Goal: Information Seeking & Learning: Learn about a topic

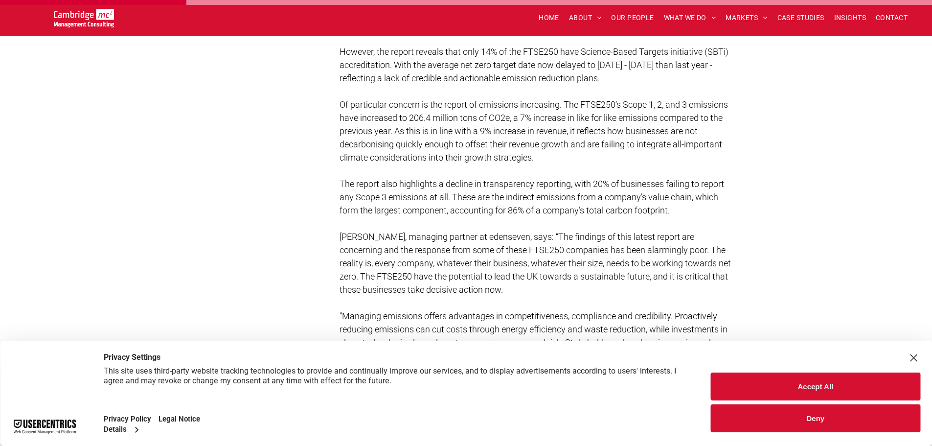
scroll to position [611, 0]
click at [400, 233] on span "[PERSON_NAME], managing partner at edenseven, says: “The findings of this lates…" at bounding box center [535, 262] width 391 height 63
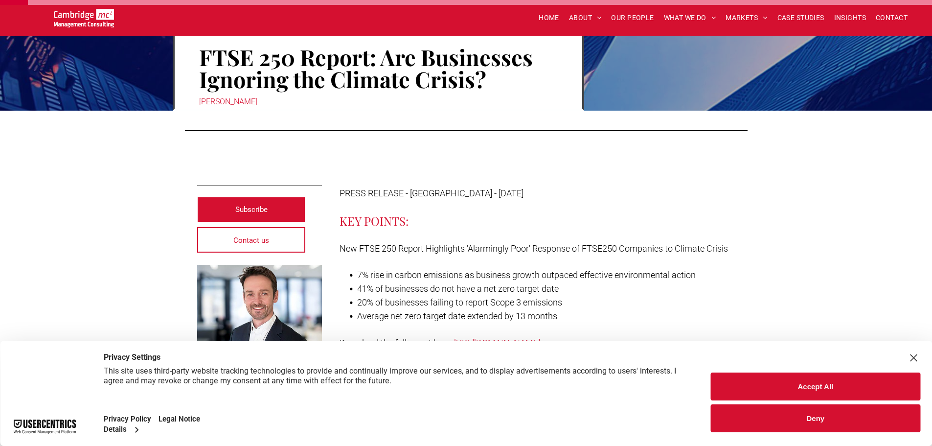
scroll to position [107, 0]
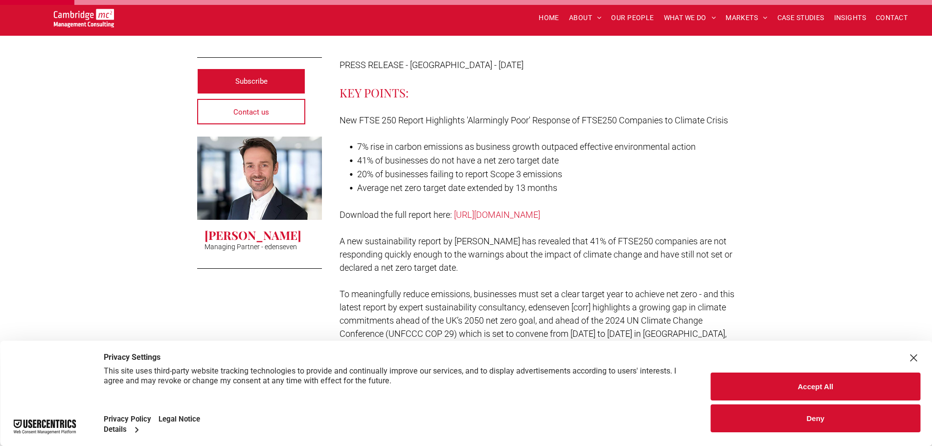
scroll to position [236, 0]
click at [520, 210] on link "[URL][DOMAIN_NAME]" at bounding box center [497, 214] width 86 height 10
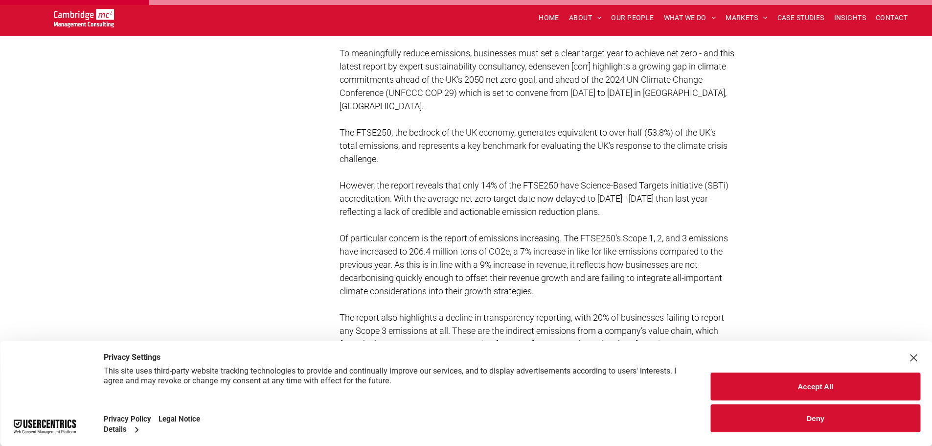
scroll to position [477, 0]
